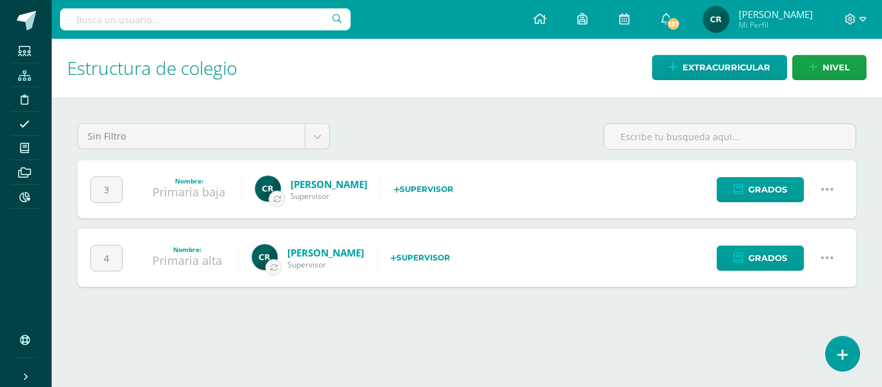
click at [827, 187] on icon at bounding box center [827, 189] width 14 height 14
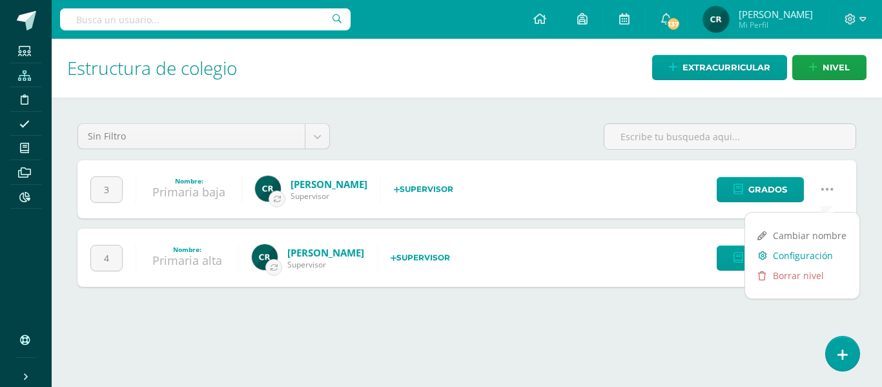
click at [811, 255] on link "Configuración" at bounding box center [802, 255] width 114 height 20
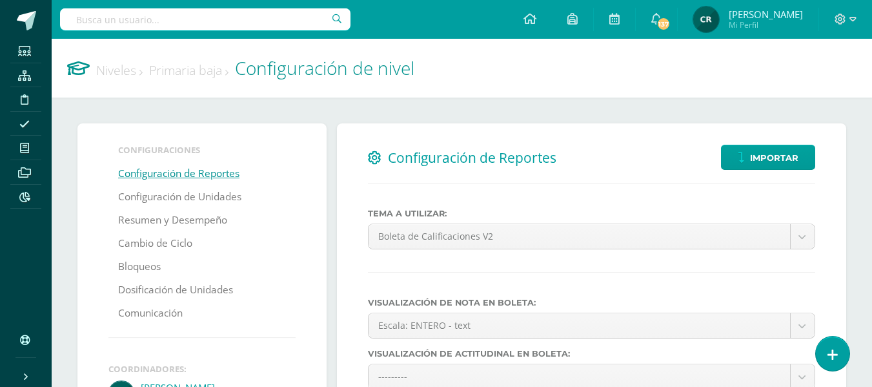
select select
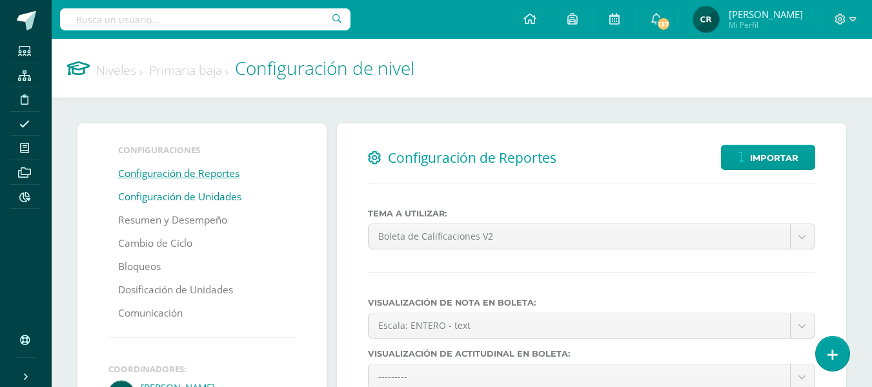
click at [205, 199] on link "Configuración de Unidades" at bounding box center [179, 196] width 123 height 23
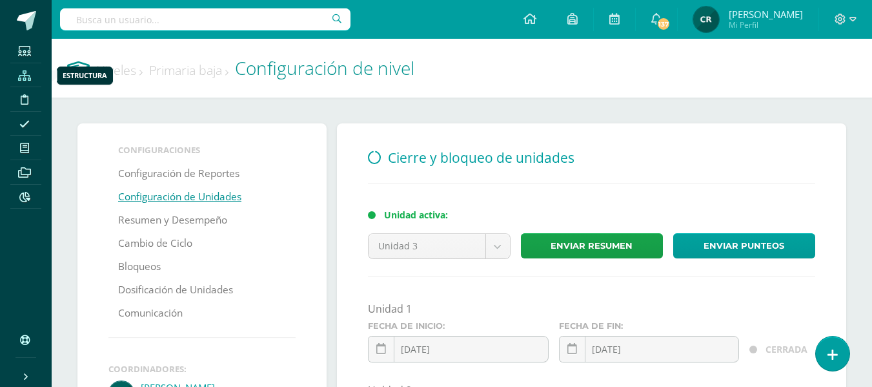
click at [28, 77] on icon at bounding box center [24, 75] width 13 height 10
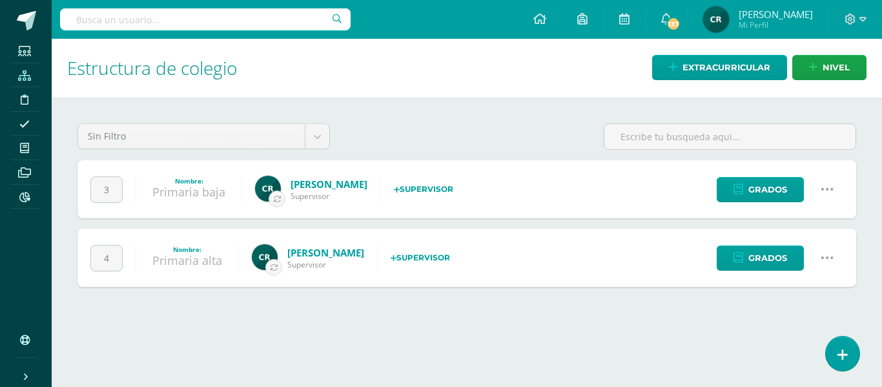
click at [827, 259] on icon at bounding box center [827, 257] width 14 height 14
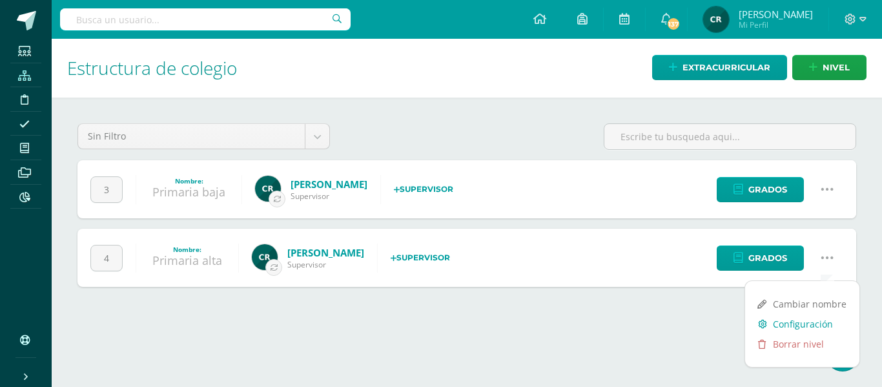
click at [823, 323] on link "Configuración" at bounding box center [802, 324] width 114 height 20
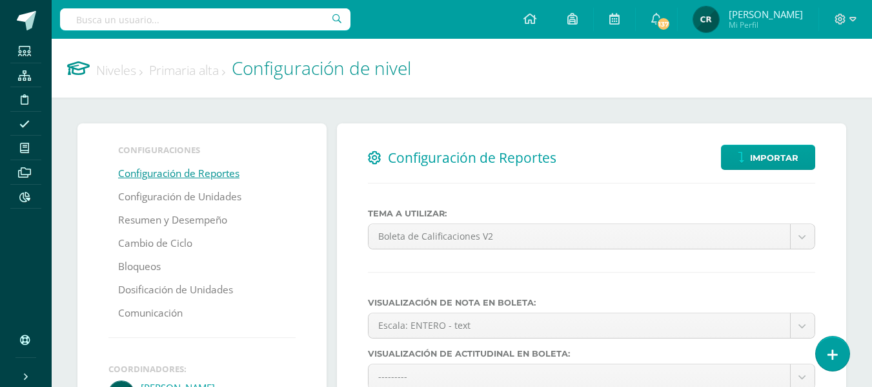
select select
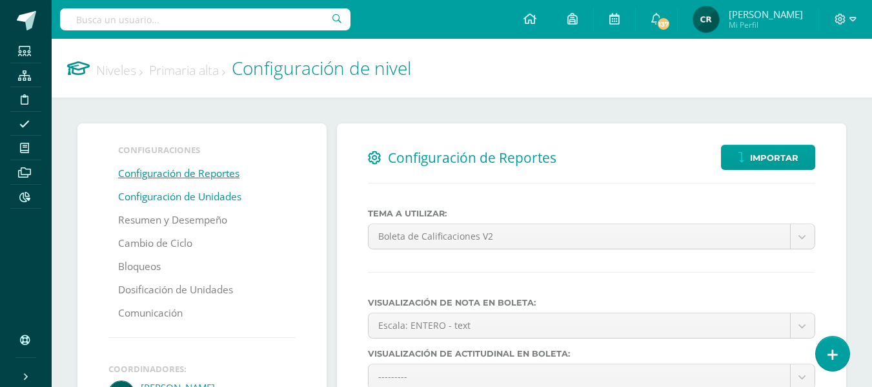
click at [201, 199] on link "Configuración de Unidades" at bounding box center [179, 196] width 123 height 23
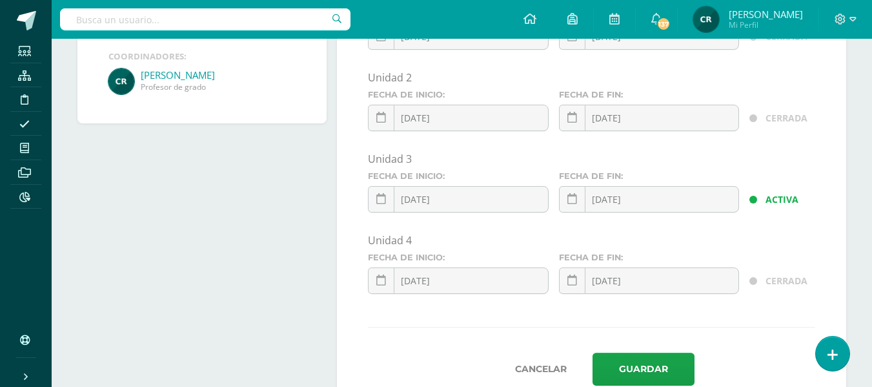
scroll to position [358, 0]
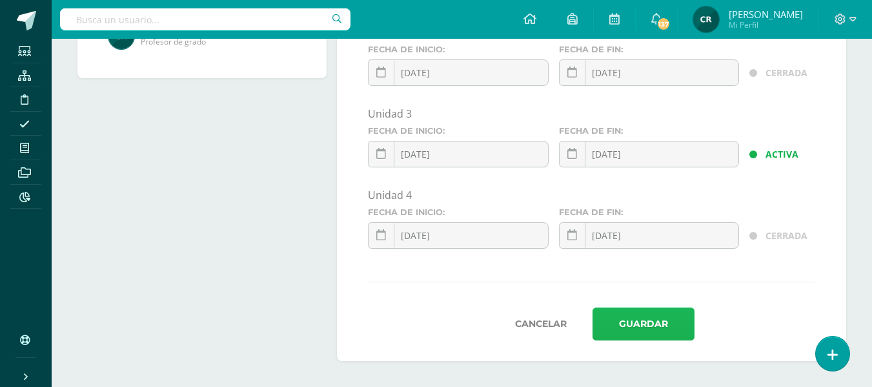
click at [667, 327] on button "Guardar" at bounding box center [643, 323] width 102 height 33
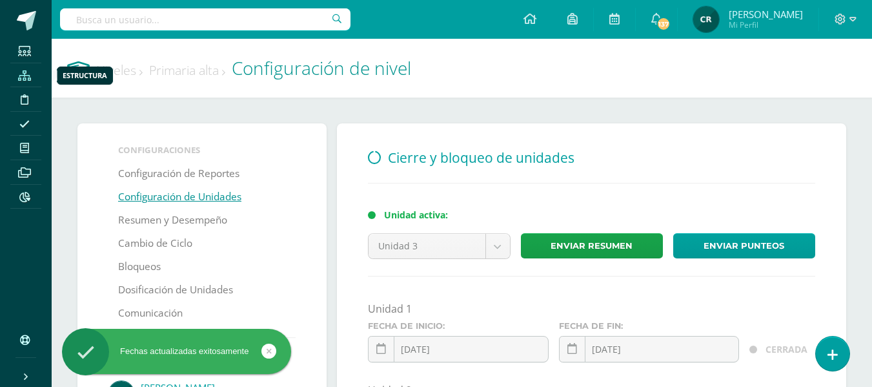
click at [25, 78] on icon at bounding box center [24, 75] width 13 height 10
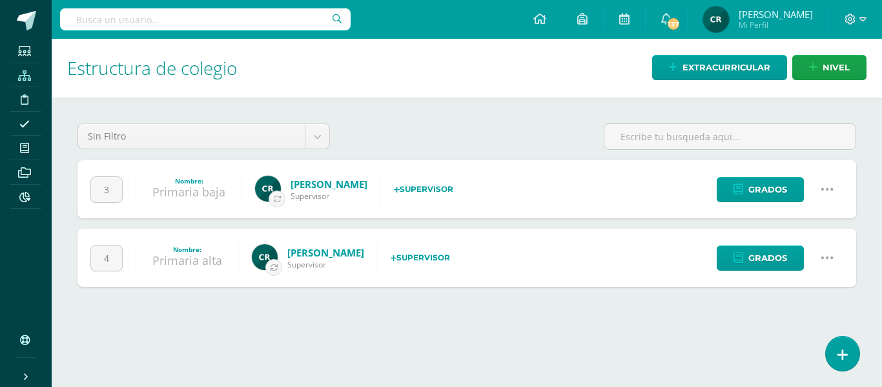
click at [821, 188] on icon at bounding box center [827, 189] width 14 height 14
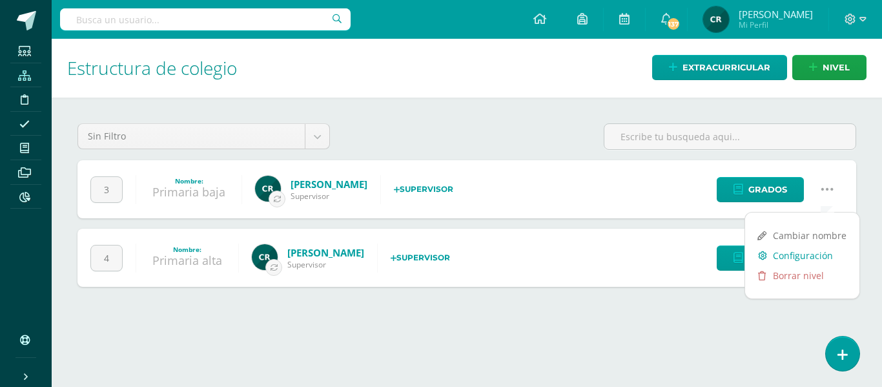
click at [823, 256] on link "Configuración" at bounding box center [802, 255] width 114 height 20
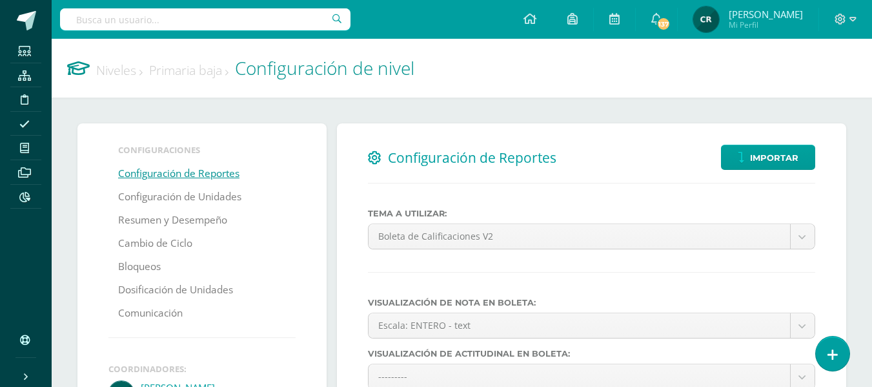
select select
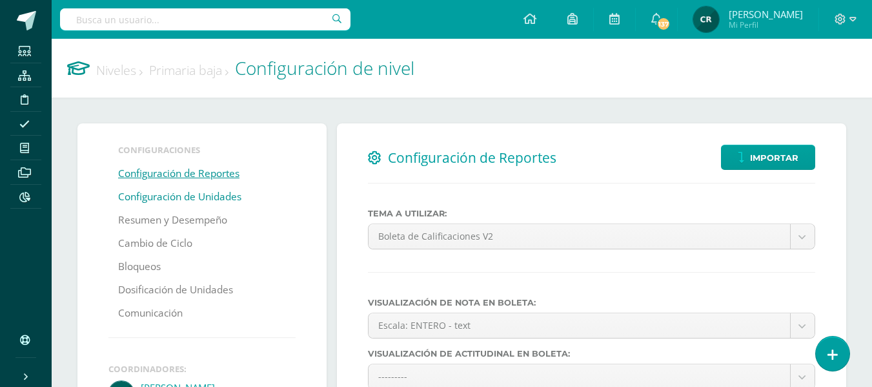
click at [201, 197] on link "Configuración de Unidades" at bounding box center [179, 196] width 123 height 23
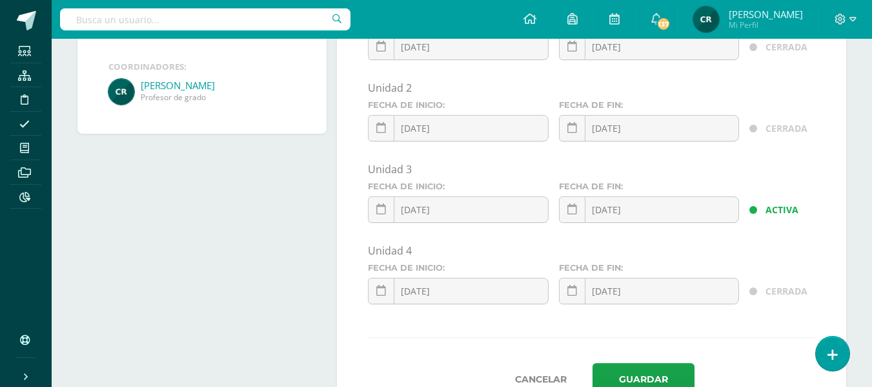
scroll to position [358, 0]
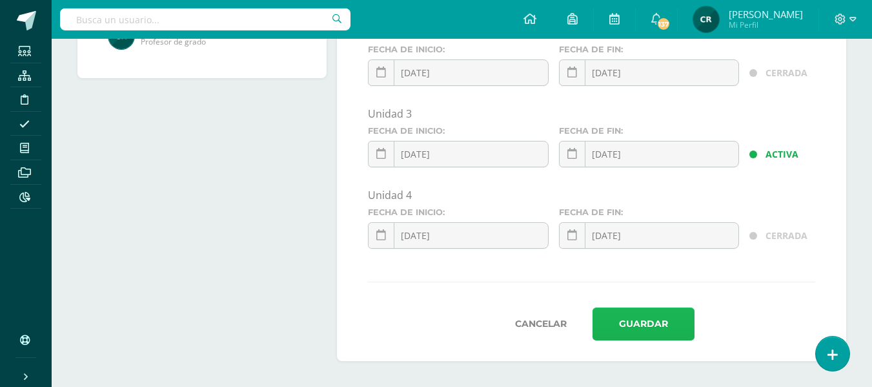
click at [665, 326] on button "Guardar" at bounding box center [643, 323] width 102 height 33
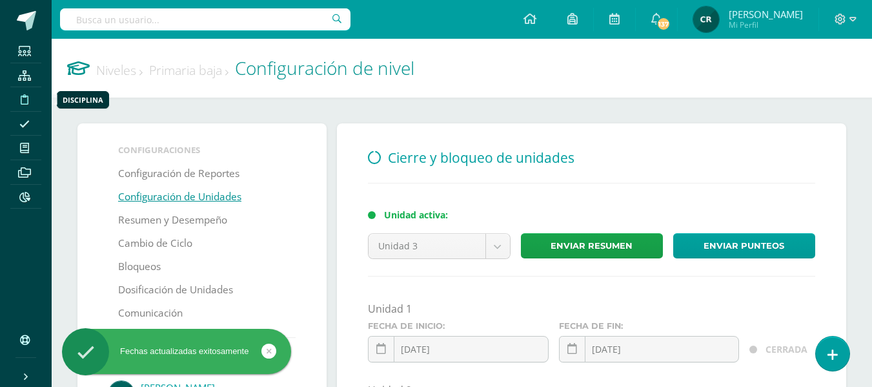
click at [25, 101] on icon at bounding box center [25, 99] width 8 height 10
